Goal: Find specific fact: Find specific fact

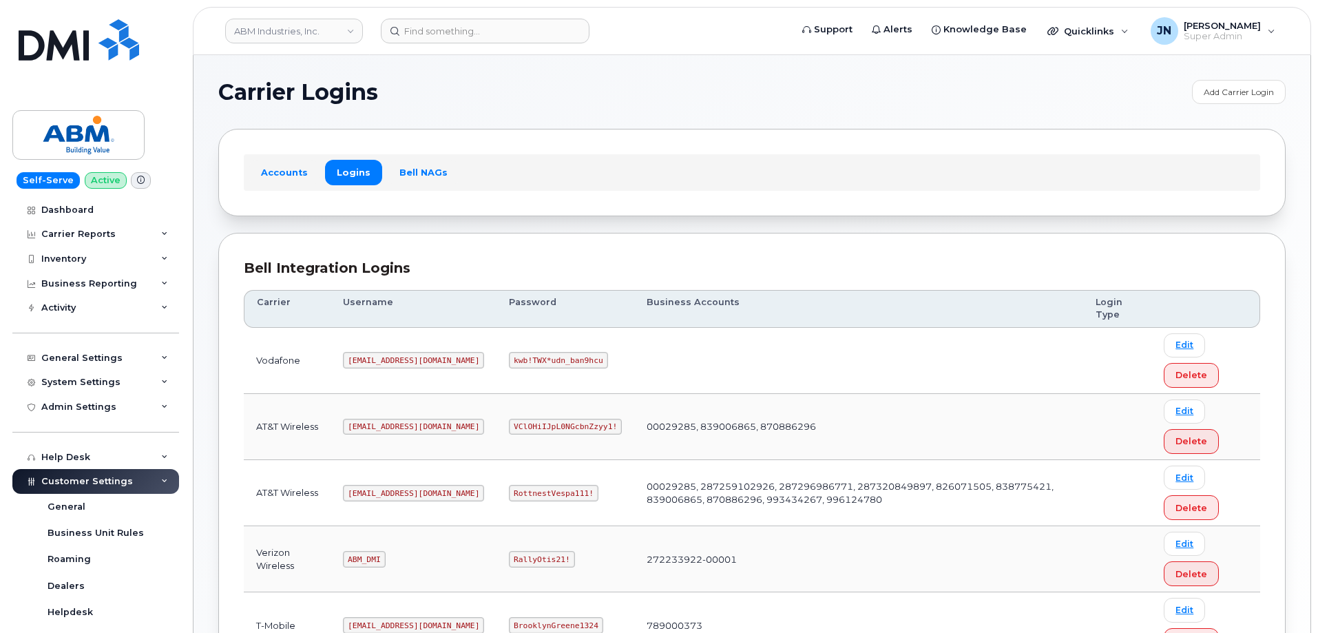
scroll to position [184, 0]
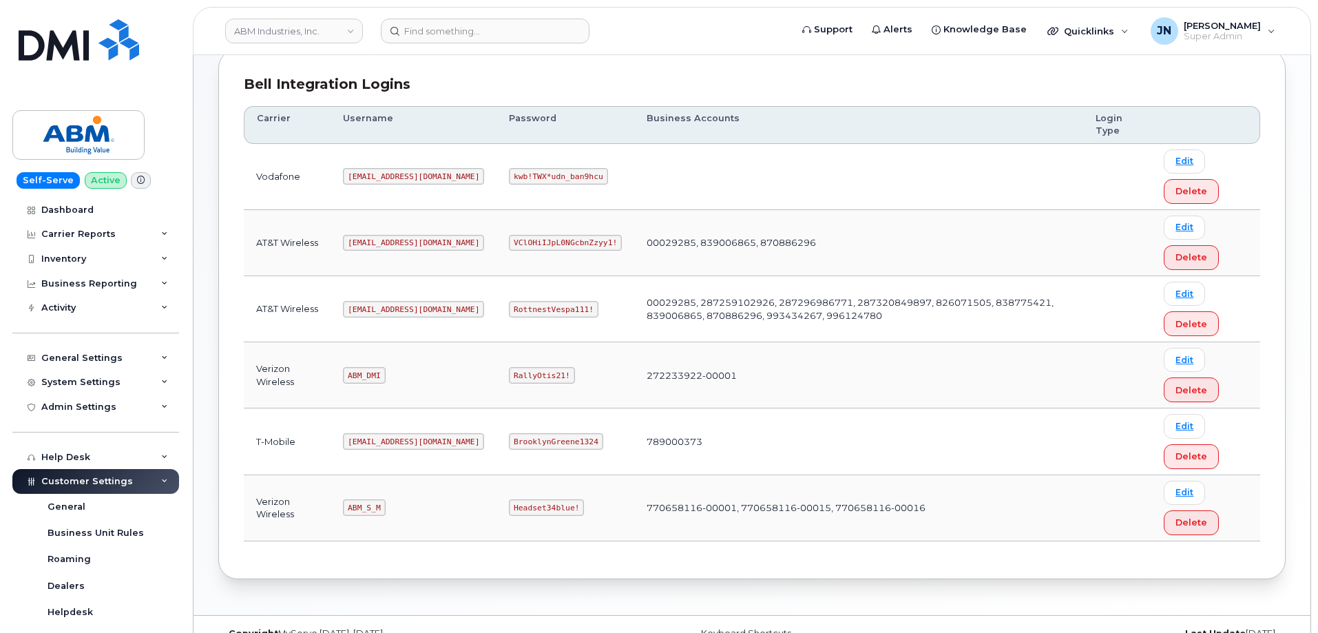
click at [375, 311] on code "[EMAIL_ADDRESS][DOMAIN_NAME]" at bounding box center [413, 309] width 141 height 17
copy code "[EMAIL_ADDRESS][DOMAIN_NAME]"
click at [509, 311] on code "RottnestVespa111!" at bounding box center [553, 309] width 89 height 17
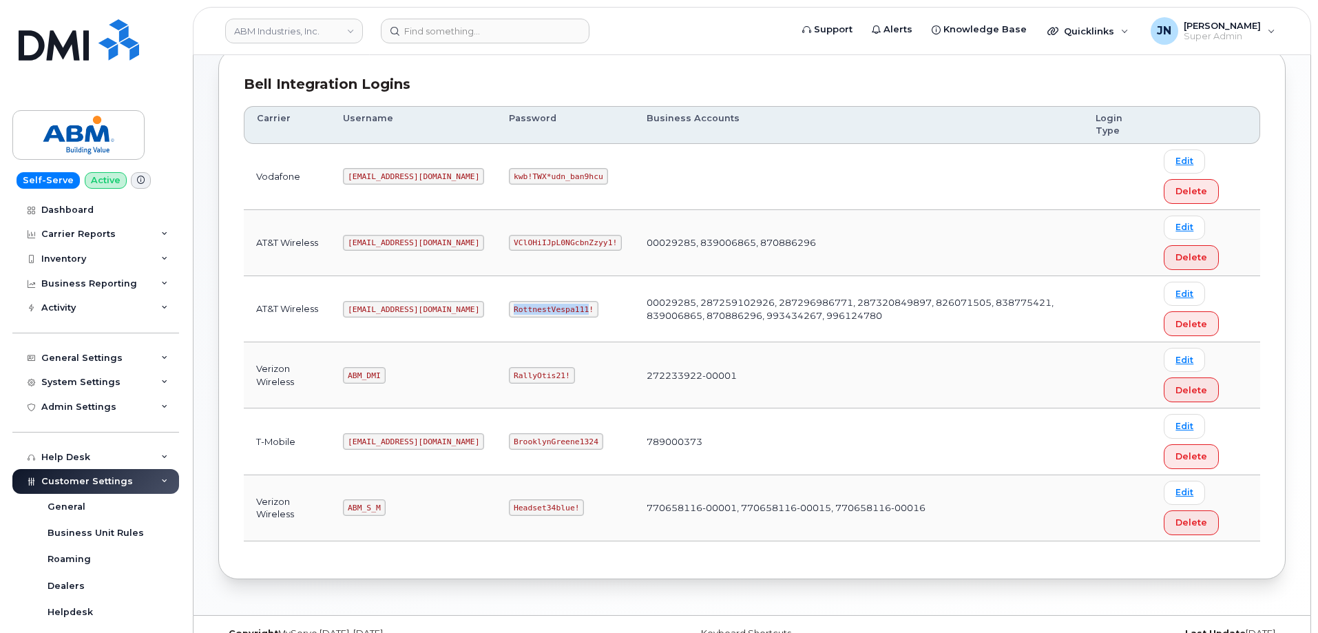
click at [509, 310] on code "RottnestVespa111!" at bounding box center [553, 309] width 89 height 17
drag, startPoint x: 507, startPoint y: 310, endPoint x: 530, endPoint y: 278, distance: 39.9
click at [529, 278] on td "RottnestVespa111!" at bounding box center [565, 309] width 138 height 66
click at [509, 303] on code "RottnestVespa111!" at bounding box center [553, 309] width 89 height 17
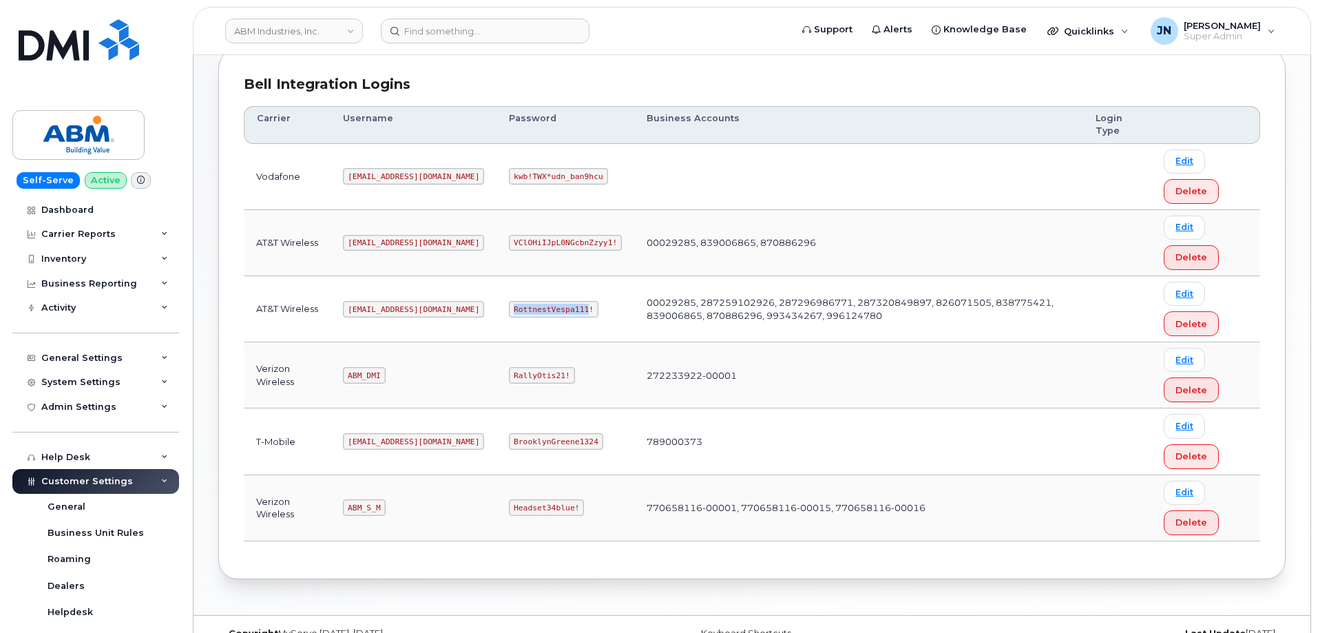
click at [509, 304] on code "RottnestVespa111!" at bounding box center [553, 309] width 89 height 17
click at [509, 308] on code "RottnestVespa111!" at bounding box center [553, 309] width 89 height 17
click at [509, 309] on code "RottnestVespa111!" at bounding box center [553, 309] width 89 height 17
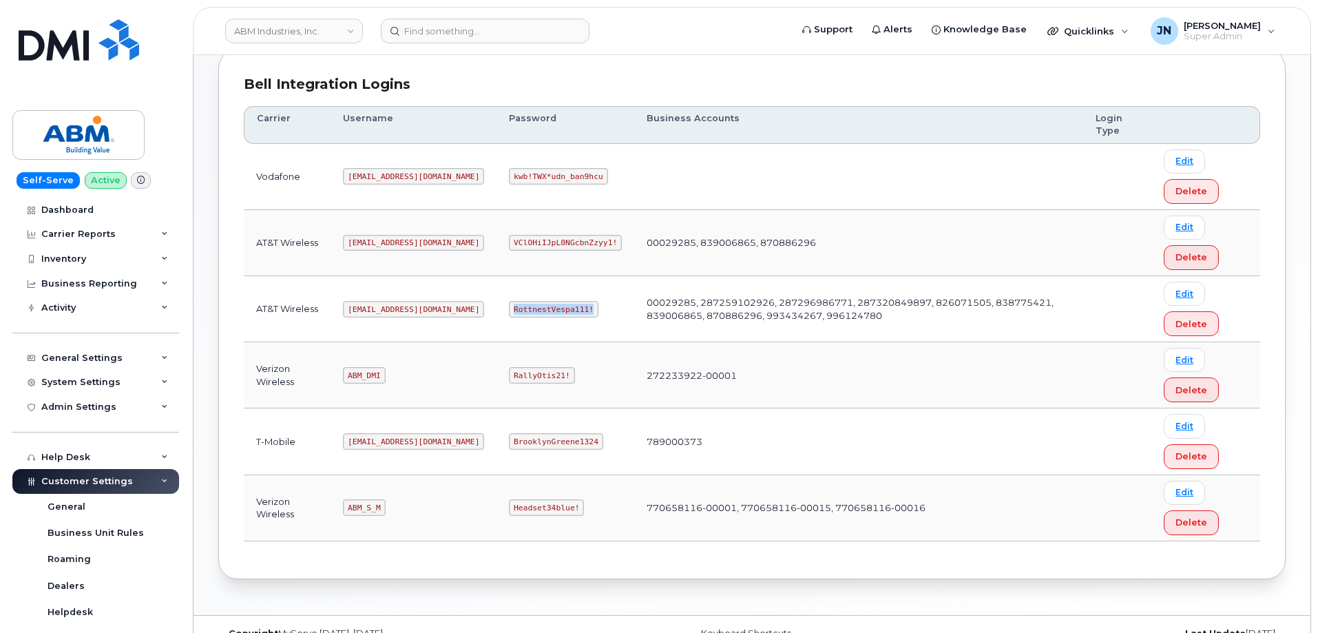
click at [509, 309] on code "RottnestVespa111!" at bounding box center [553, 309] width 89 height 17
